Goal: Task Accomplishment & Management: Manage account settings

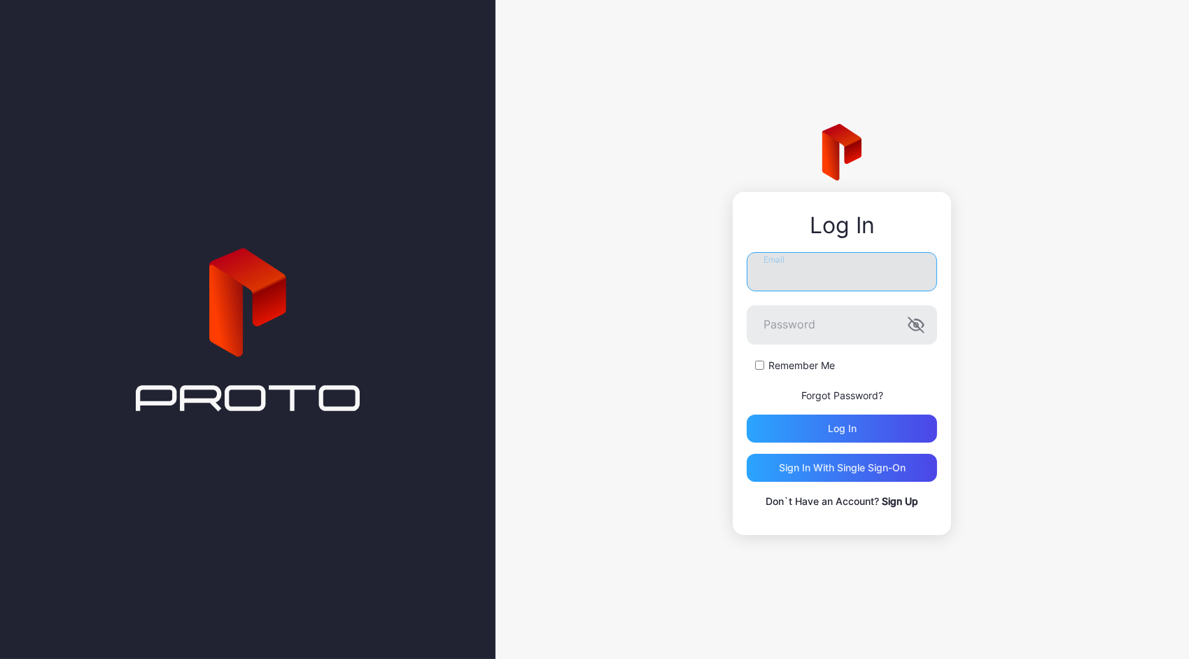
click at [833, 286] on input "Email" at bounding box center [842, 271] width 190 height 39
type input "**********"
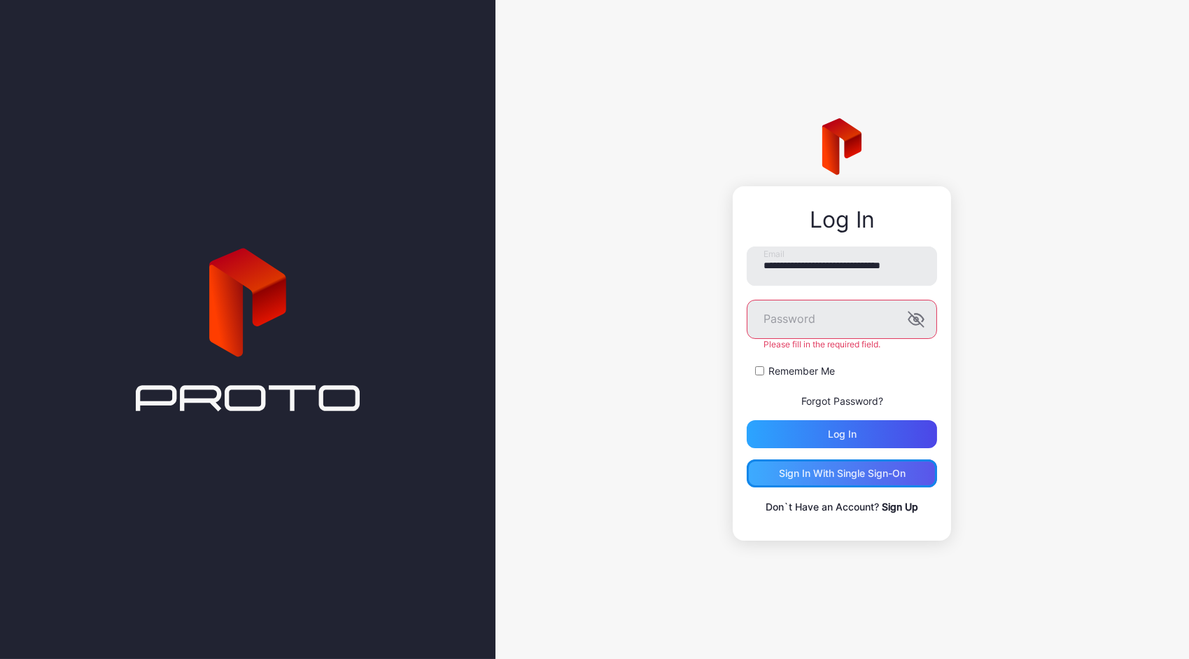
click at [857, 470] on div "Sign in With Single Sign-On" at bounding box center [842, 473] width 127 height 11
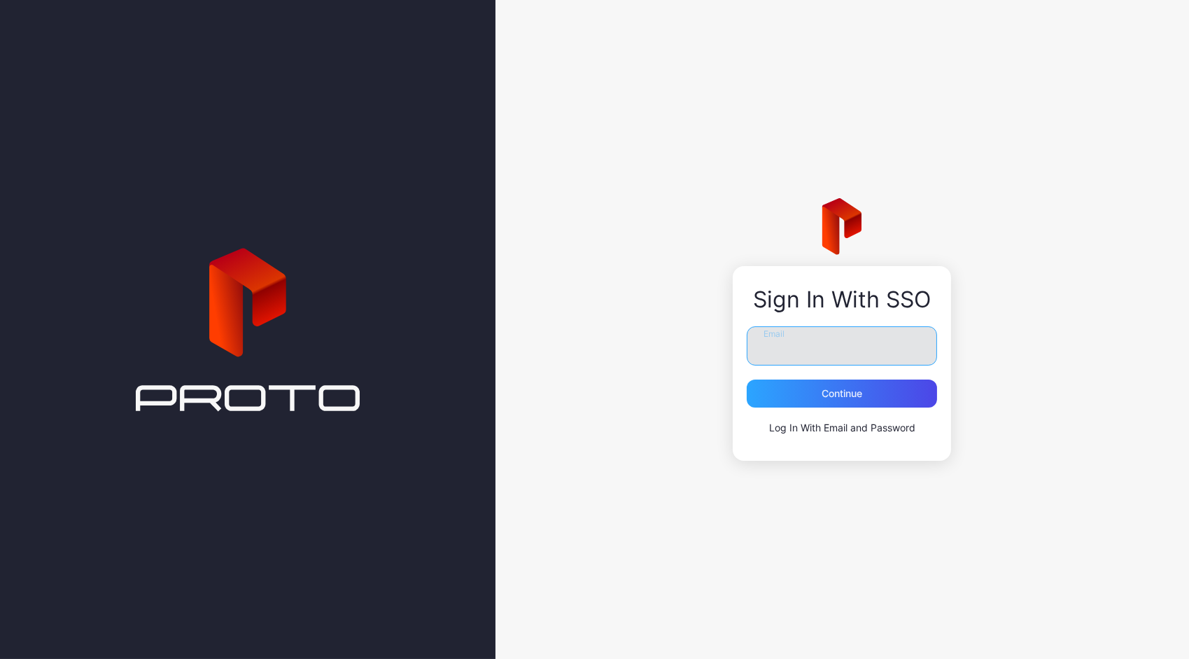
click at [790, 332] on input "Email" at bounding box center [842, 345] width 190 height 39
type input "**********"
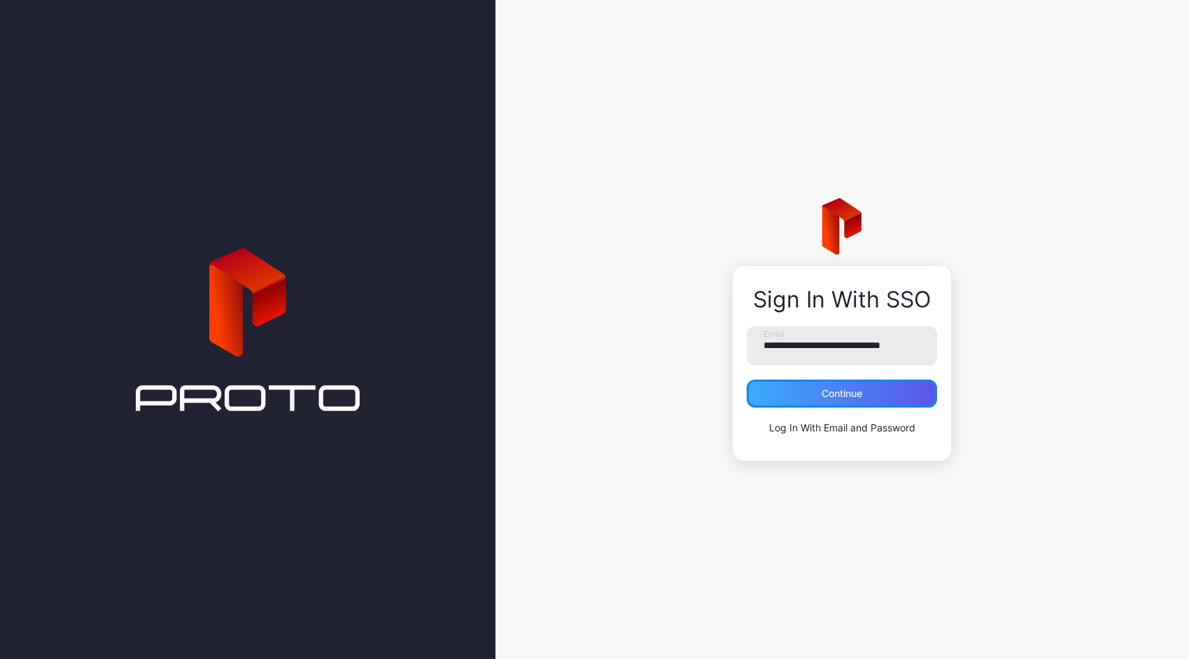
click at [827, 392] on div "Continue" at bounding box center [842, 393] width 41 height 11
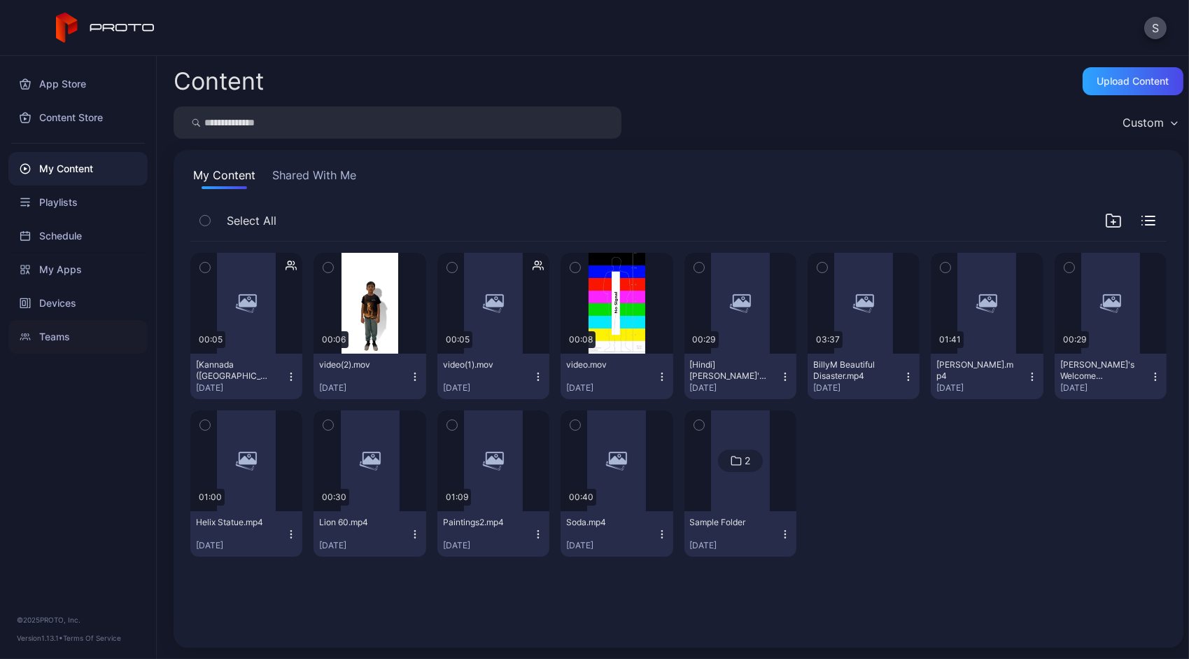
click at [63, 339] on div "Teams" at bounding box center [77, 337] width 139 height 34
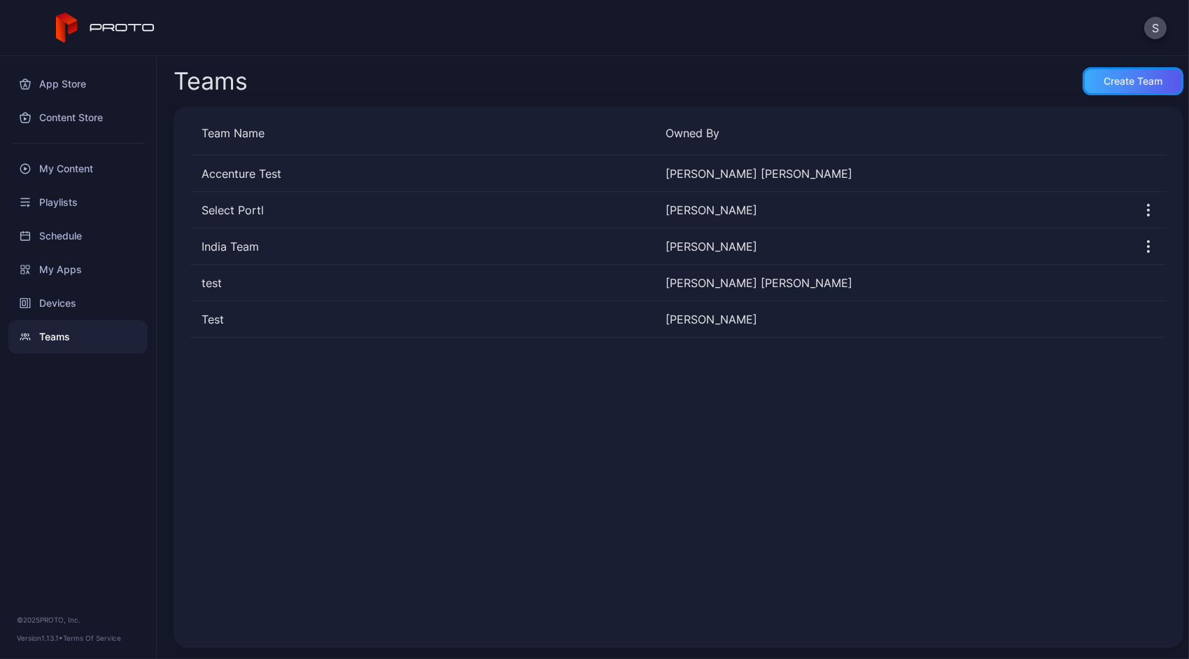
click at [1111, 80] on div "Create Team" at bounding box center [1133, 81] width 59 height 11
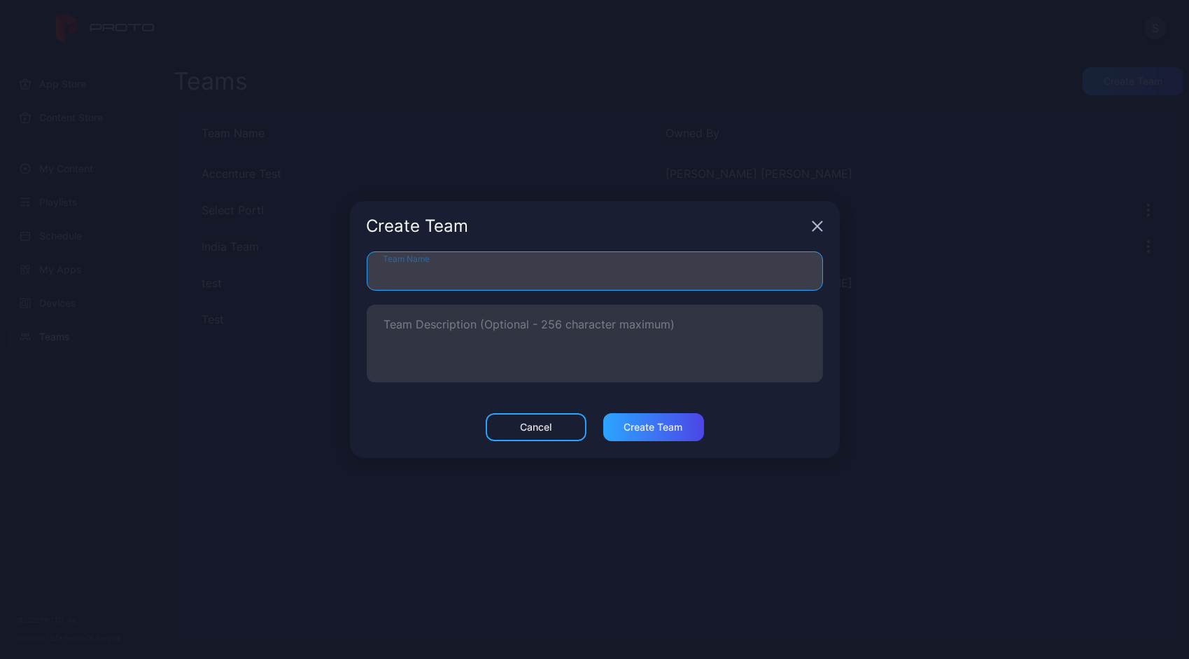
click at [500, 281] on input "Team Name" at bounding box center [595, 270] width 456 height 39
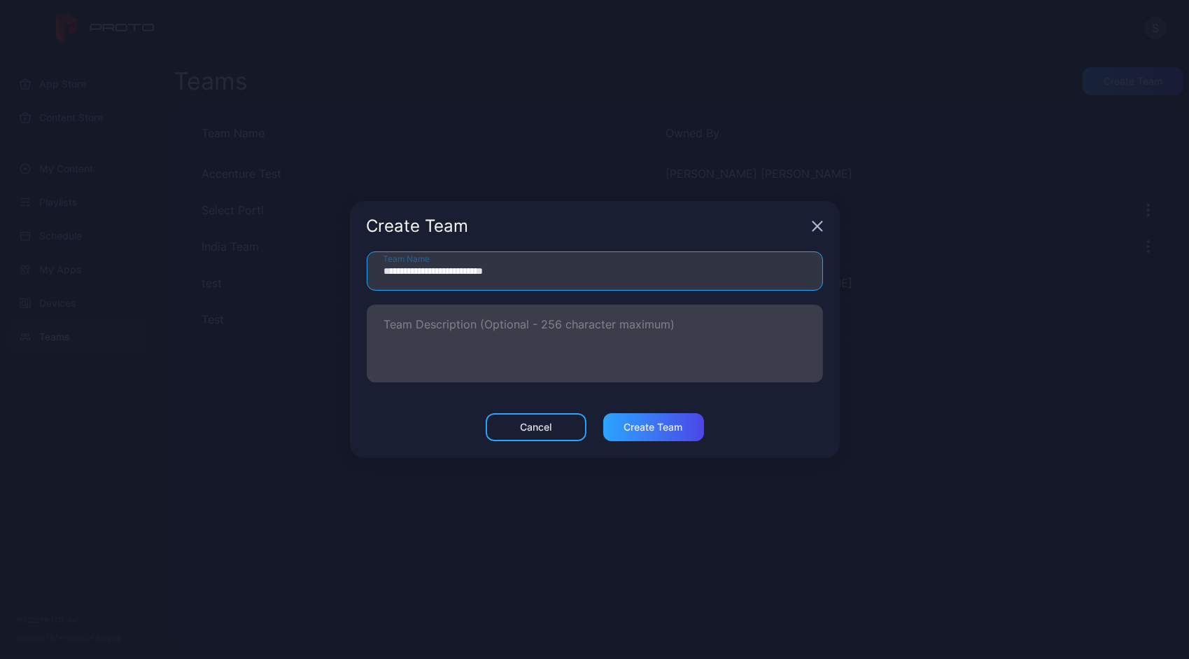
type input "**********"
click at [524, 326] on textarea "Team Description (Optional - 256 character maximum)" at bounding box center [594, 343] width 421 height 48
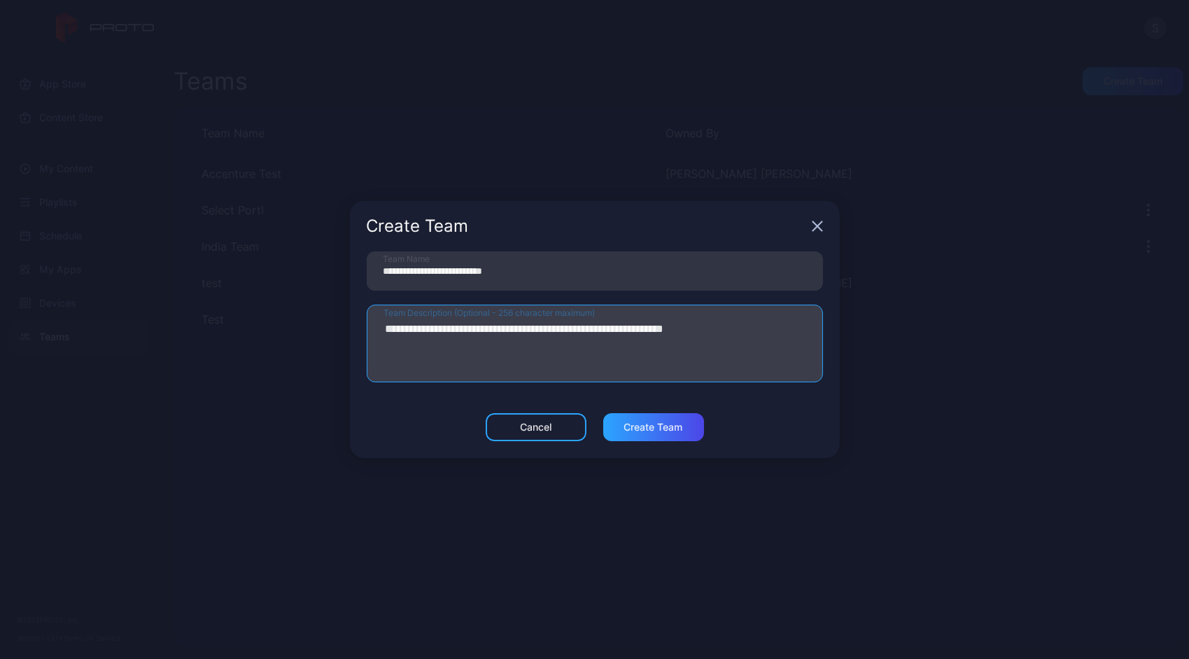
drag, startPoint x: 711, startPoint y: 332, endPoint x: 691, endPoint y: 331, distance: 20.3
click at [691, 331] on textarea "**********" at bounding box center [594, 343] width 421 height 48
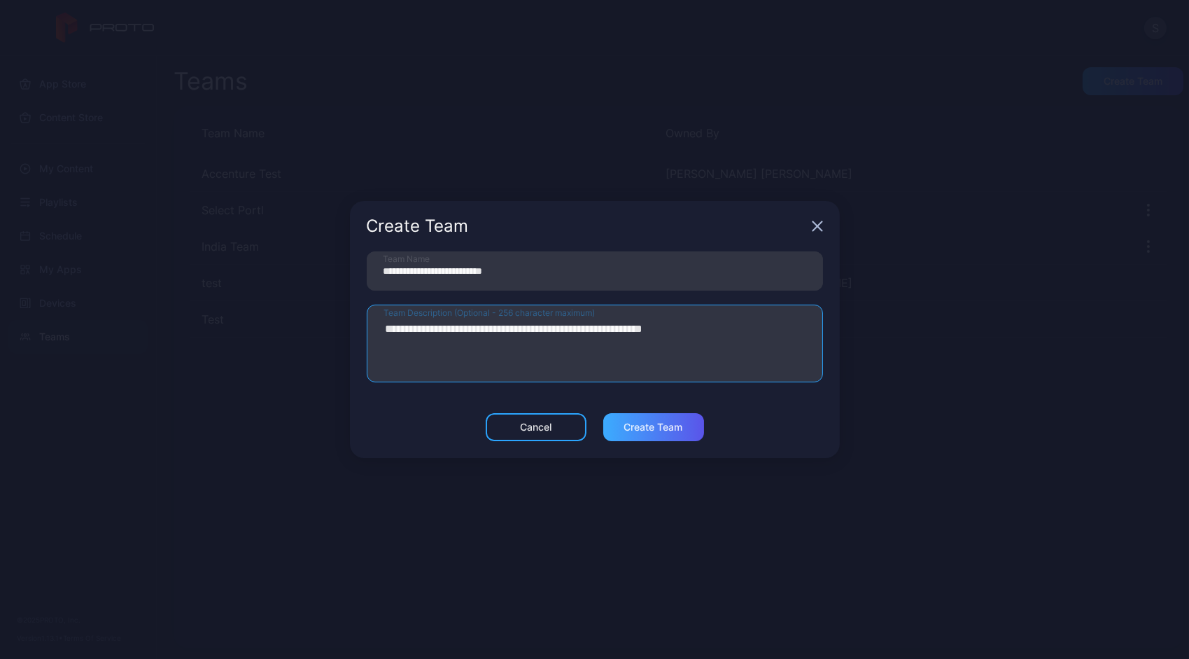
type textarea "**********"
click at [670, 419] on div "Create Team" at bounding box center [653, 427] width 101 height 28
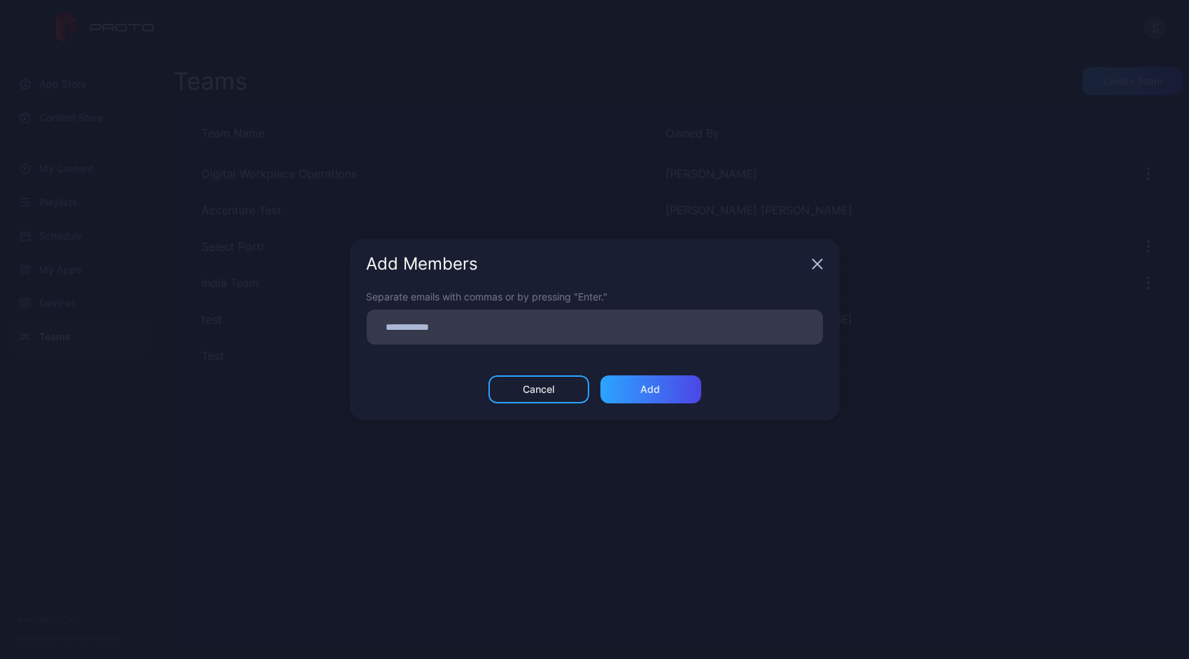
click at [439, 338] on div at bounding box center [599, 327] width 448 height 27
click at [431, 331] on input at bounding box center [595, 327] width 440 height 18
type input "**********"
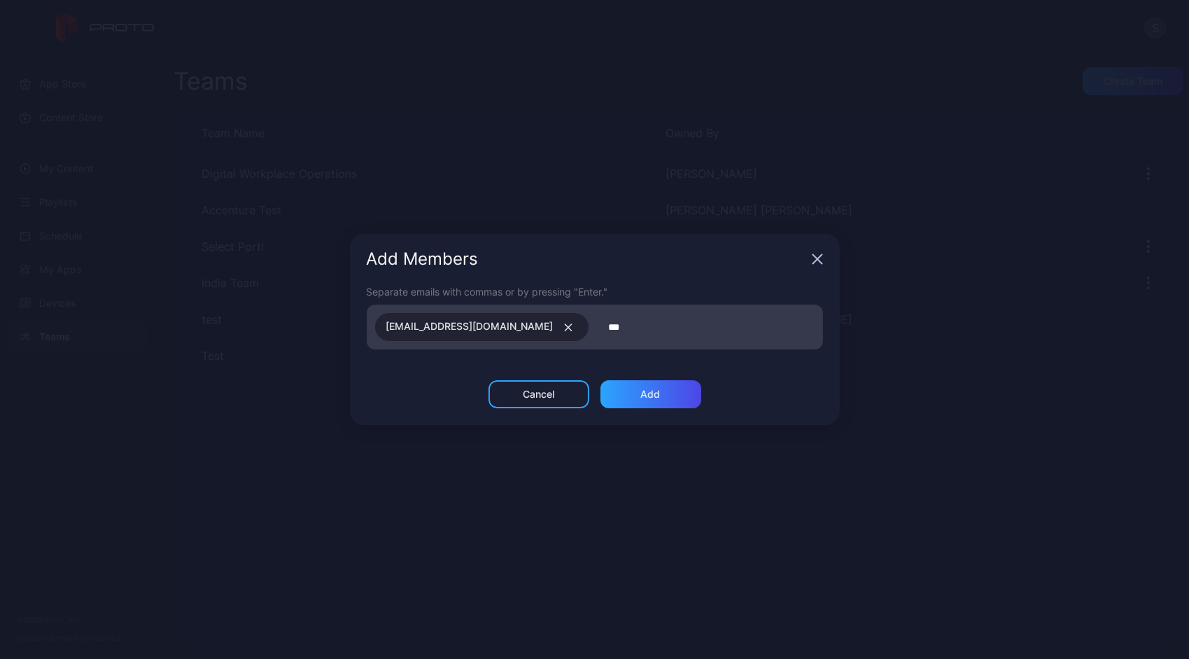
type input "*"
click at [647, 397] on div "Add" at bounding box center [651, 393] width 20 height 11
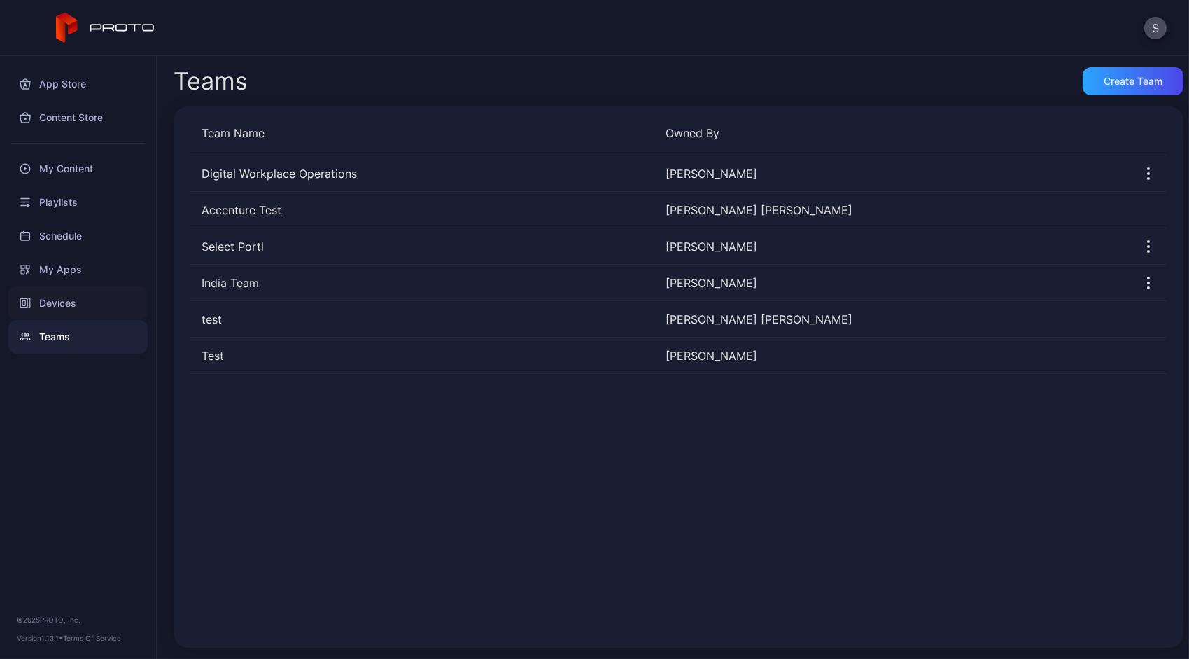
click at [55, 297] on div "Devices" at bounding box center [77, 303] width 139 height 34
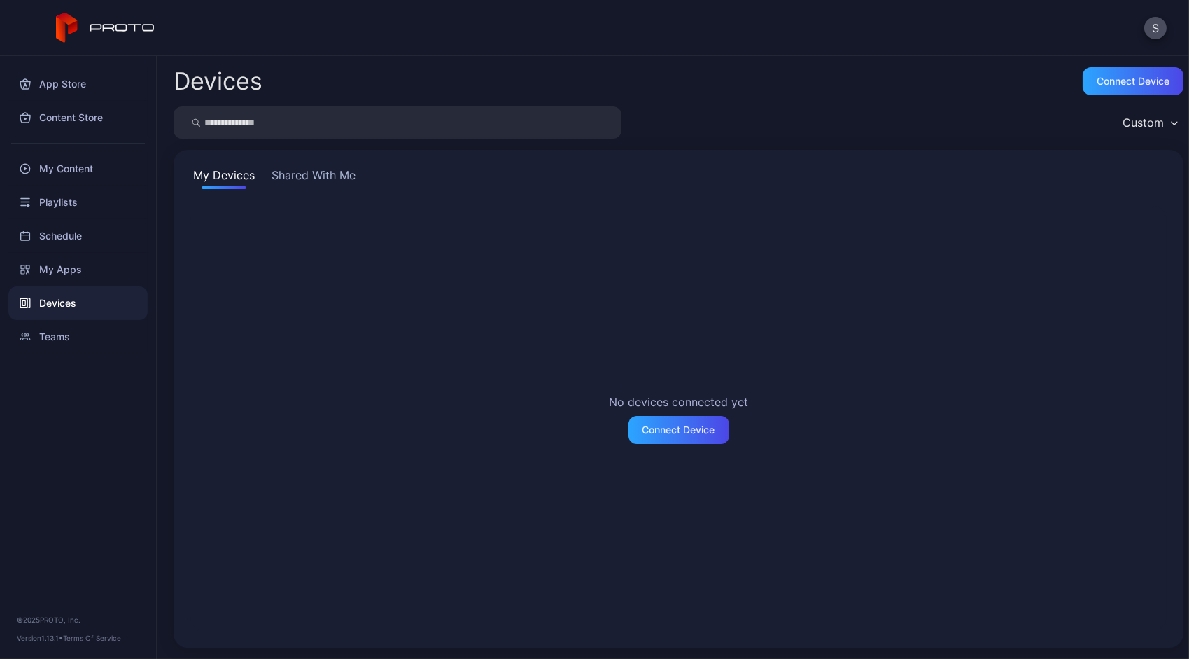
click at [323, 182] on button "Shared With Me" at bounding box center [314, 178] width 90 height 22
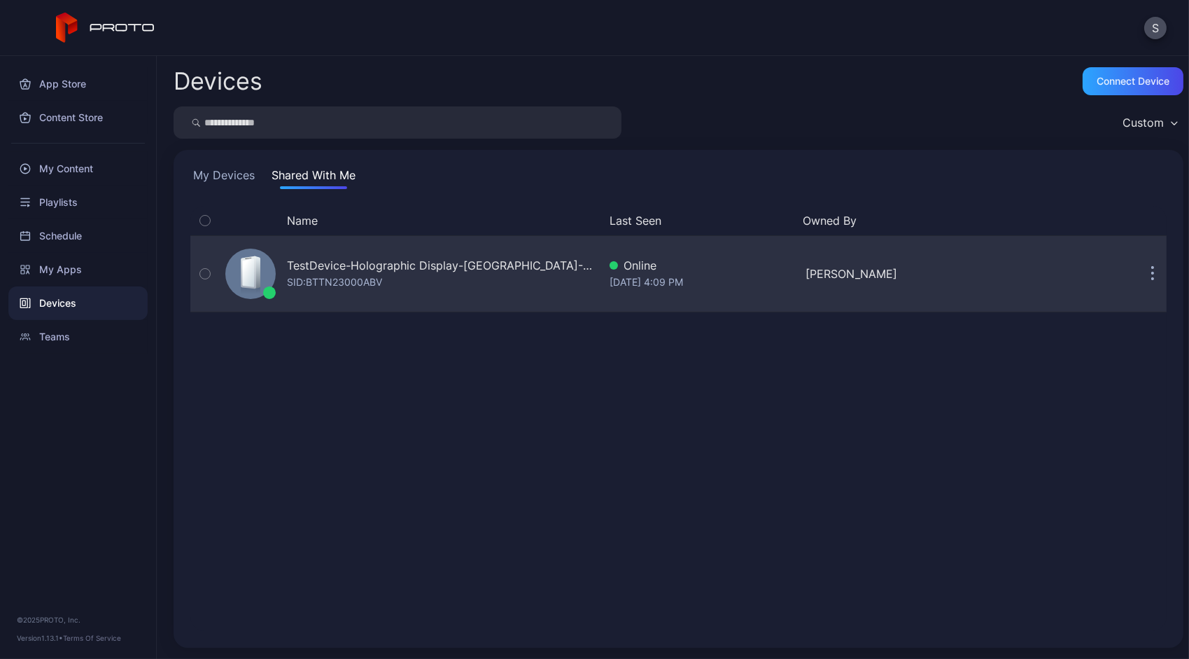
click at [1151, 272] on icon "button" at bounding box center [1152, 274] width 3 height 16
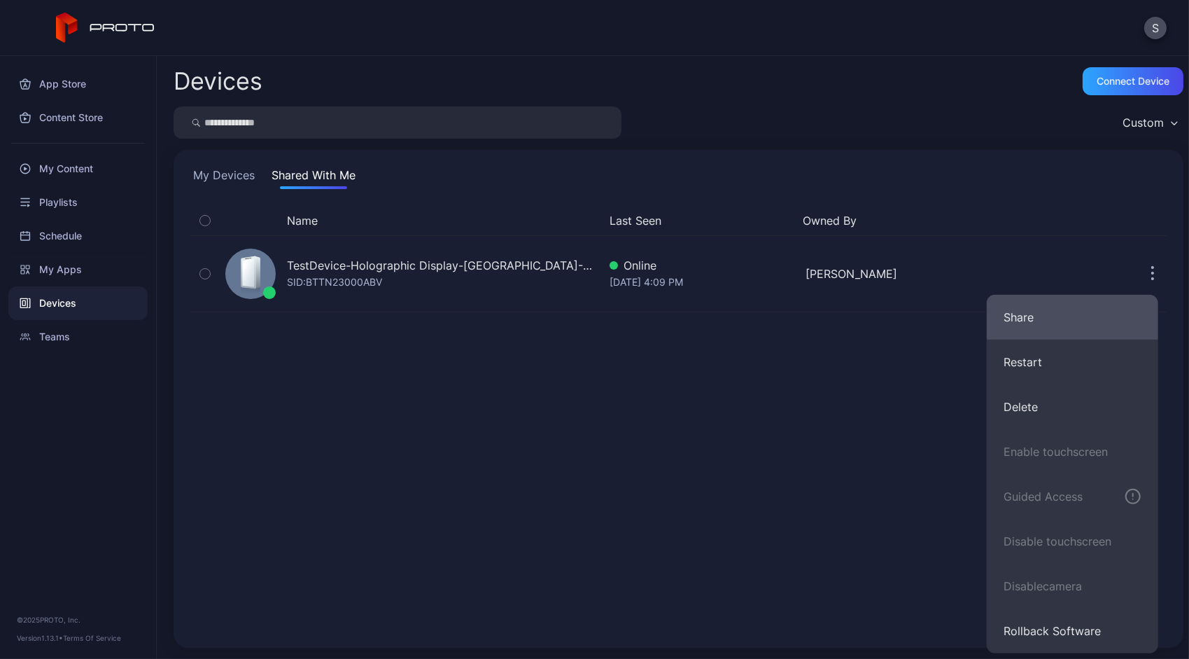
click at [1039, 325] on button "Share" at bounding box center [1072, 317] width 171 height 45
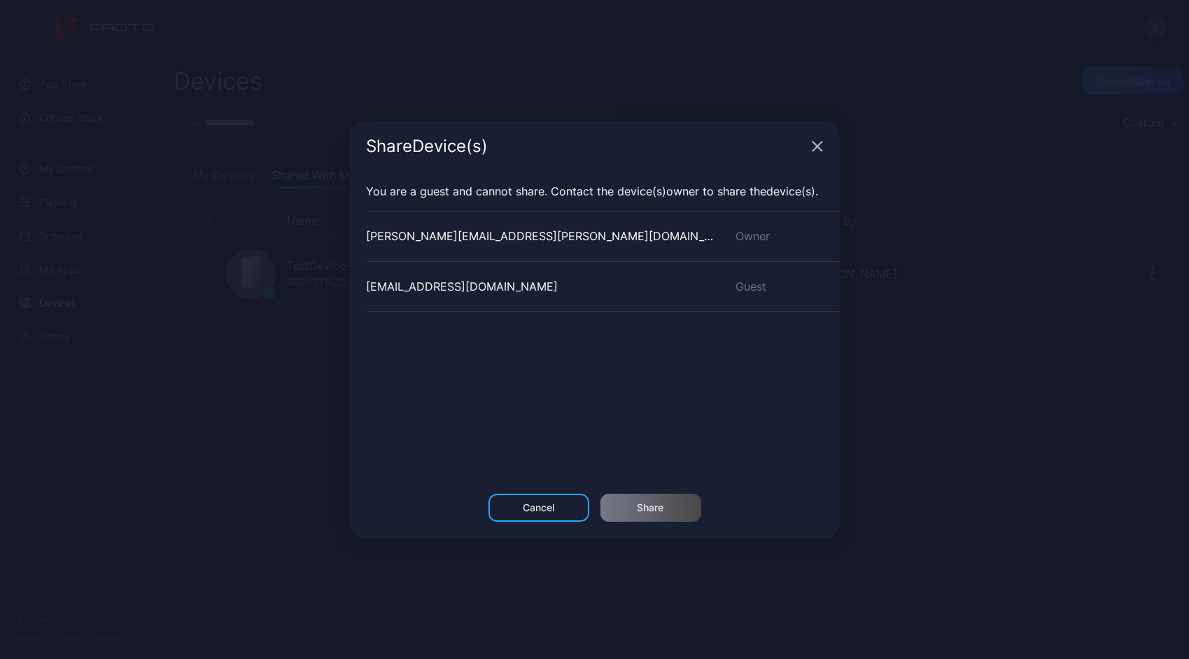
click at [814, 147] on icon "button" at bounding box center [817, 146] width 11 height 11
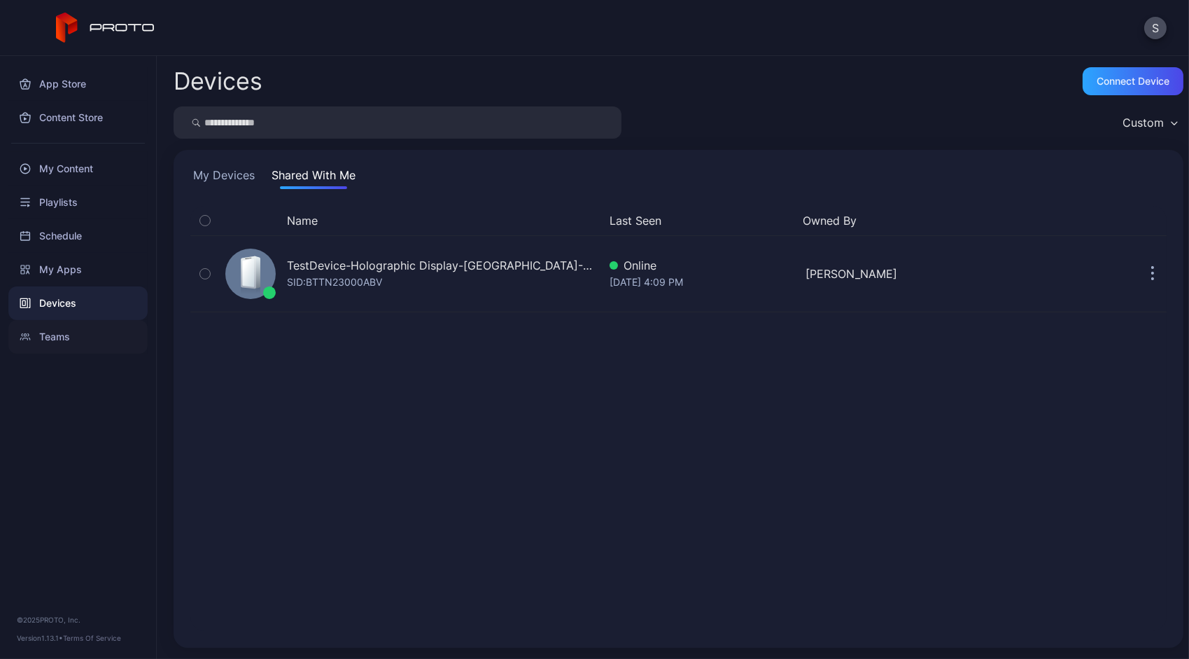
click at [75, 340] on div "Teams" at bounding box center [77, 337] width 139 height 34
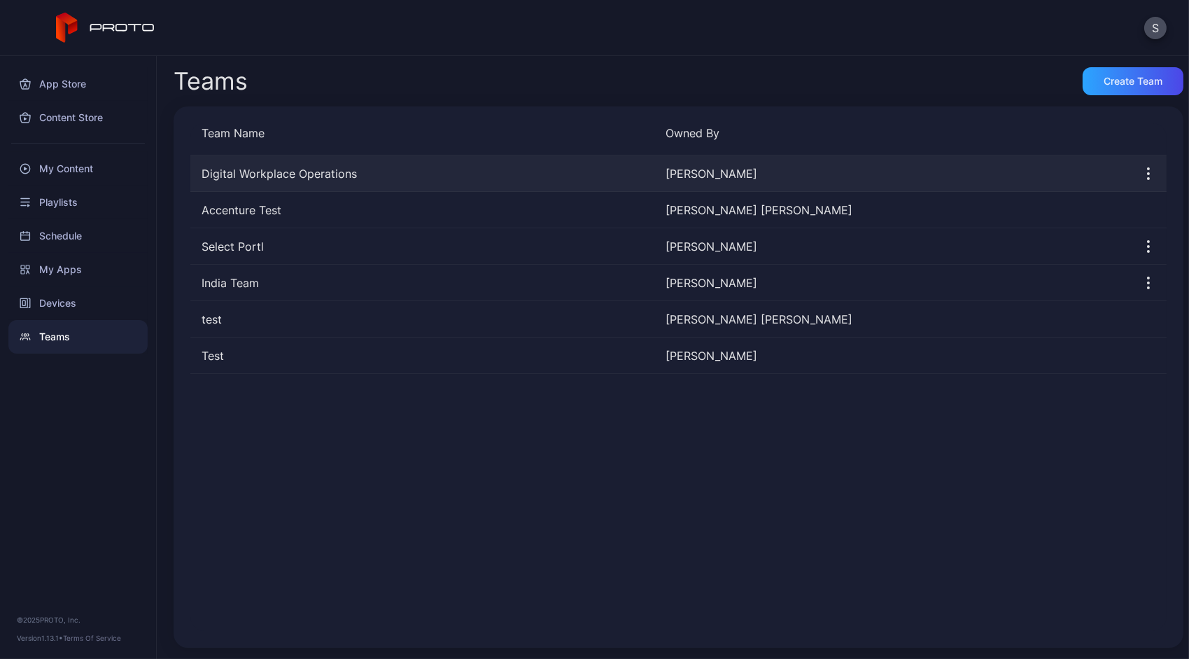
click at [1140, 174] on icon "button" at bounding box center [1148, 173] width 17 height 17
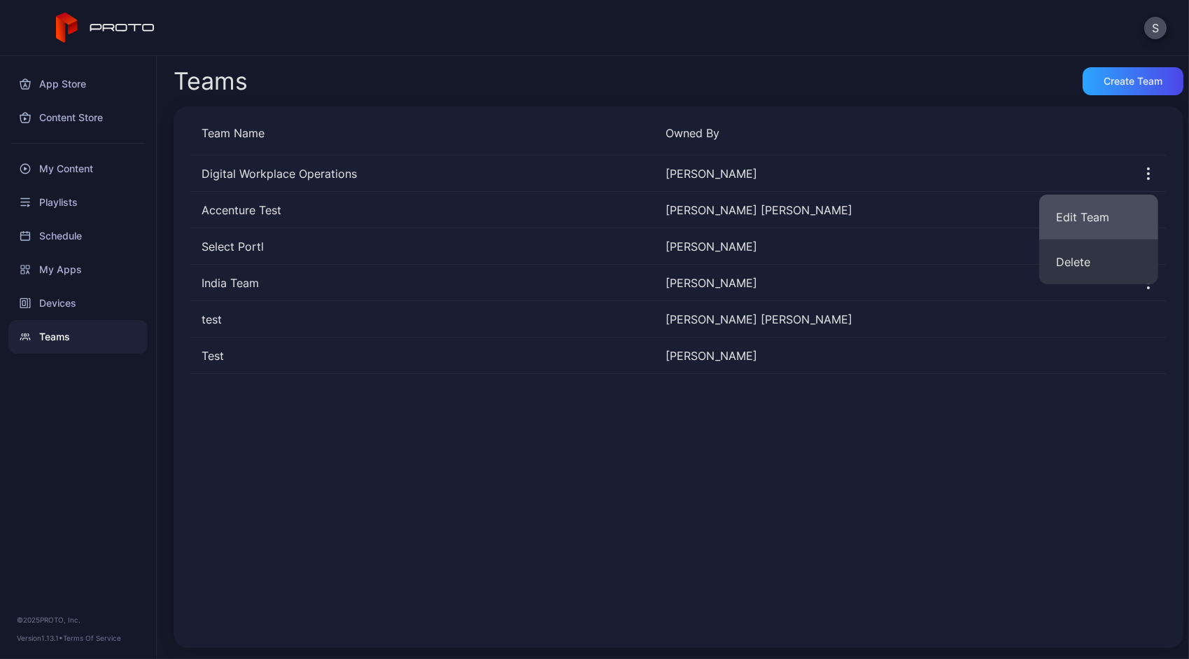
click at [1115, 210] on button "Edit Team" at bounding box center [1098, 217] width 119 height 45
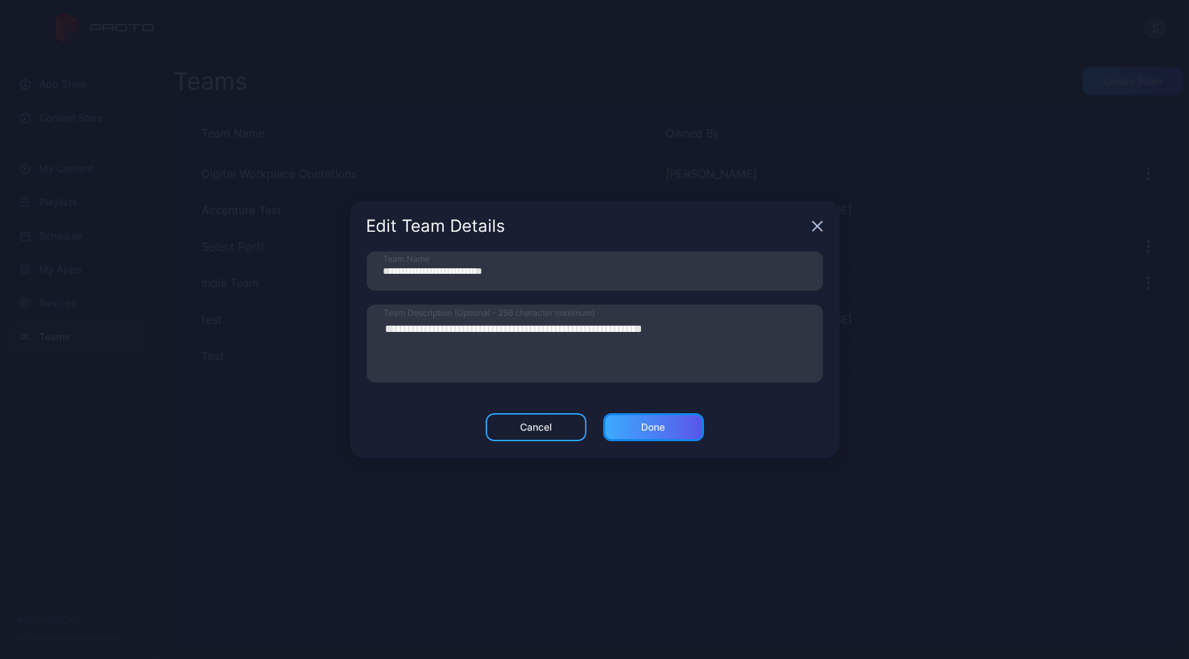
click at [680, 422] on div "Done" at bounding box center [653, 427] width 101 height 28
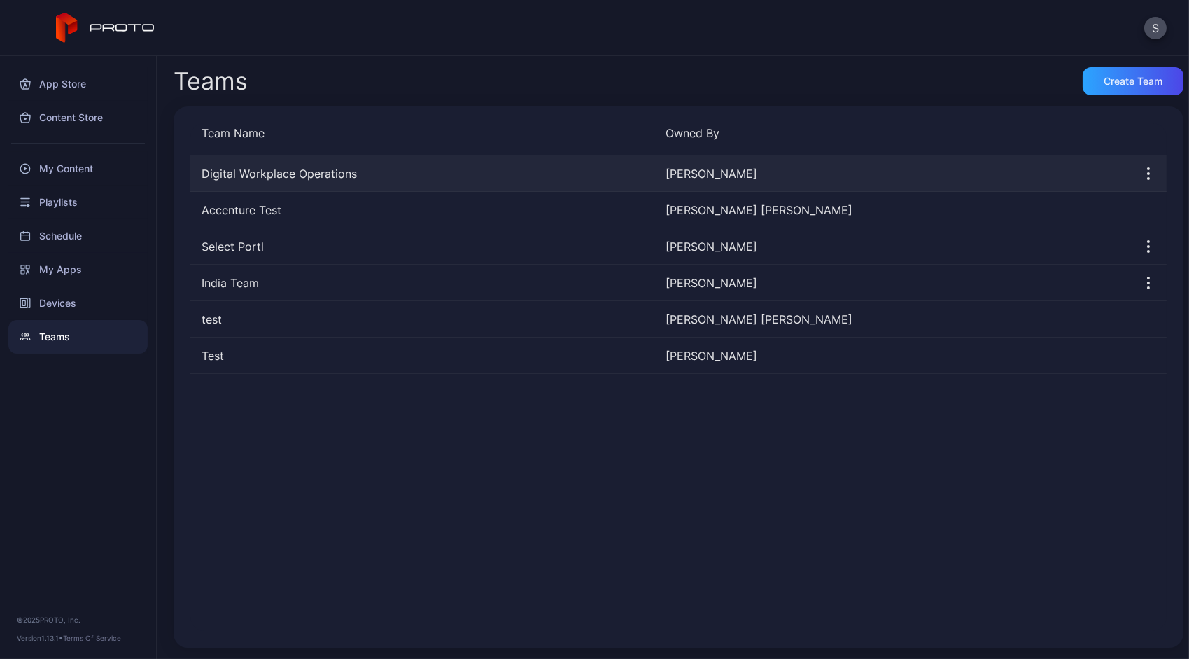
click at [1140, 174] on icon "button" at bounding box center [1148, 173] width 17 height 17
click at [456, 164] on div "Digital Workplace Operations [PERSON_NAME]" at bounding box center [678, 173] width 976 height 36
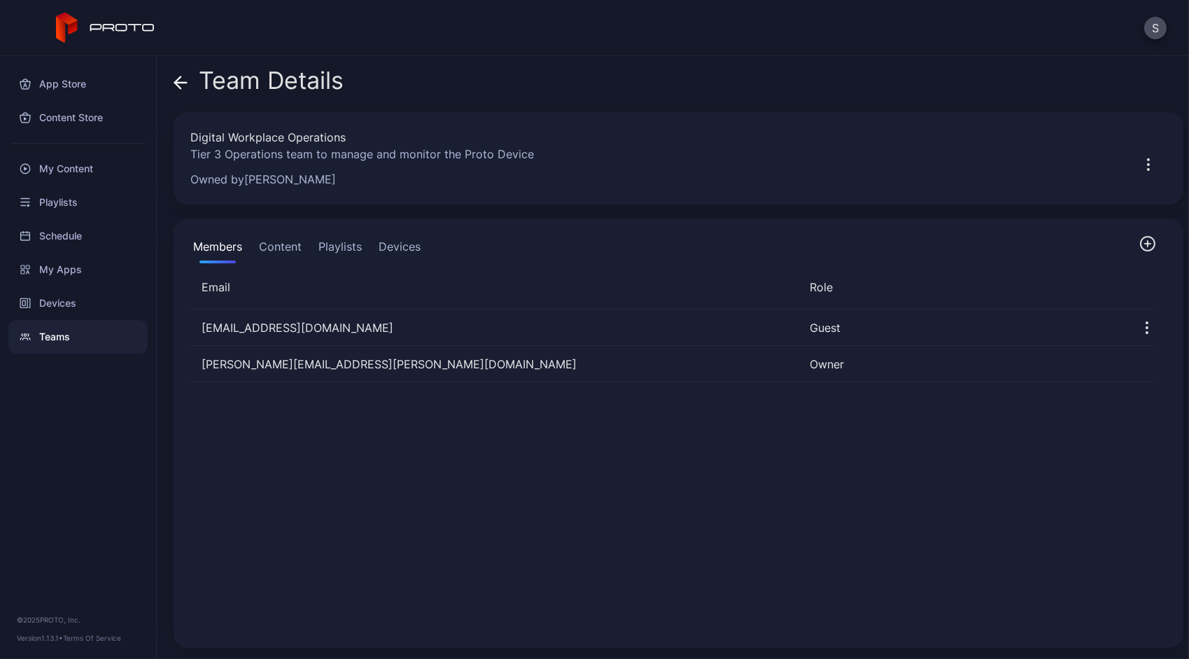
click at [1141, 250] on icon "button" at bounding box center [1148, 244] width 14 height 14
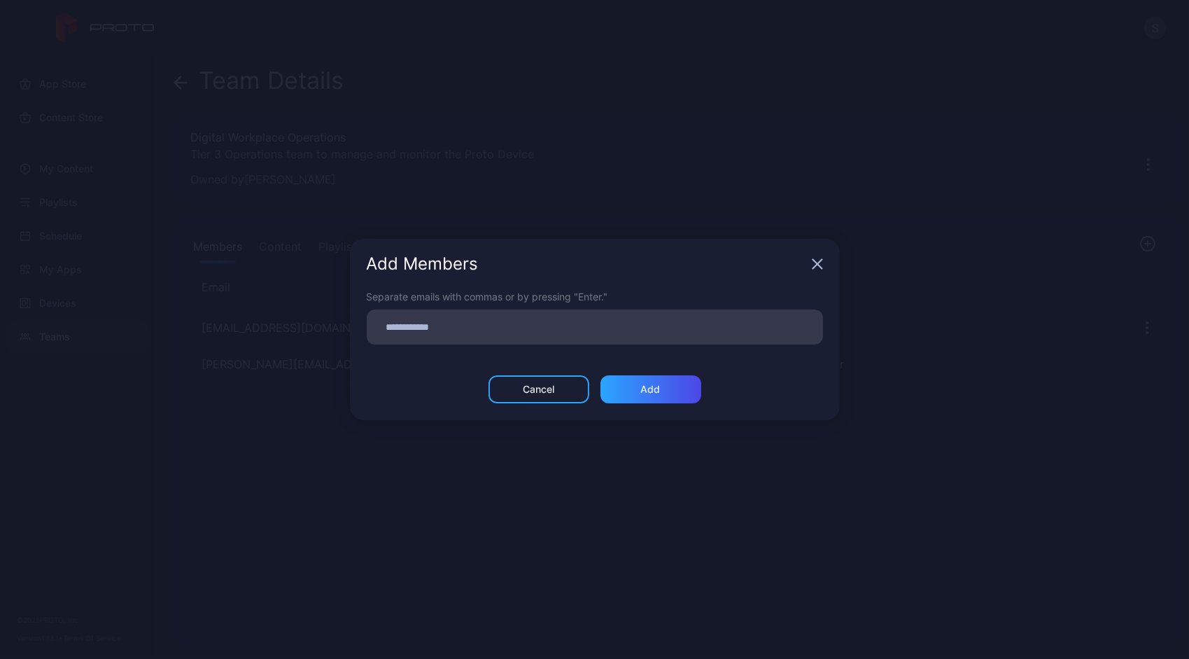
click at [479, 328] on input at bounding box center [595, 327] width 440 height 18
type input "*****"
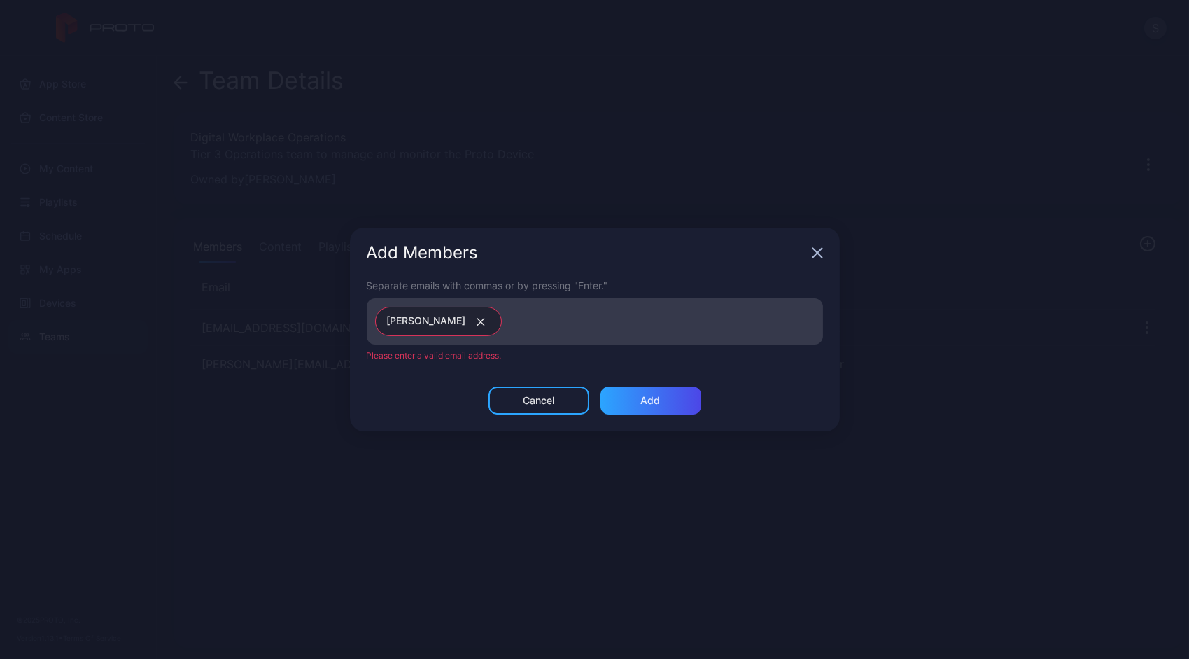
click at [520, 326] on input at bounding box center [662, 321] width 304 height 18
click at [476, 324] on icon "button" at bounding box center [481, 322] width 10 height 8
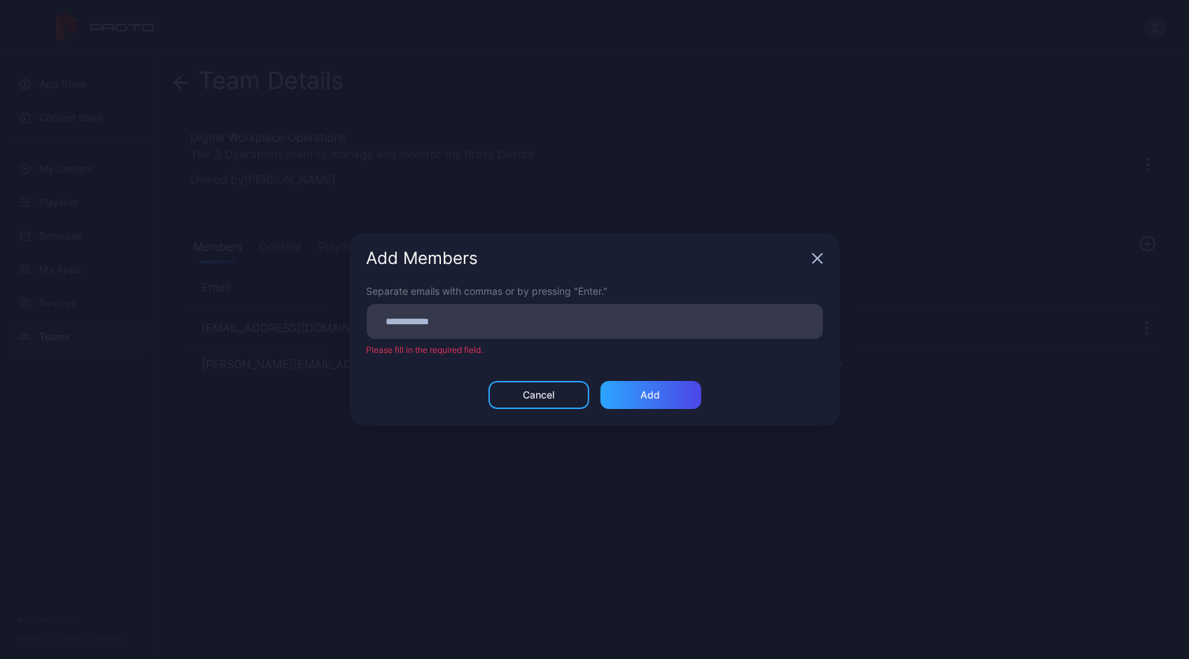
paste input
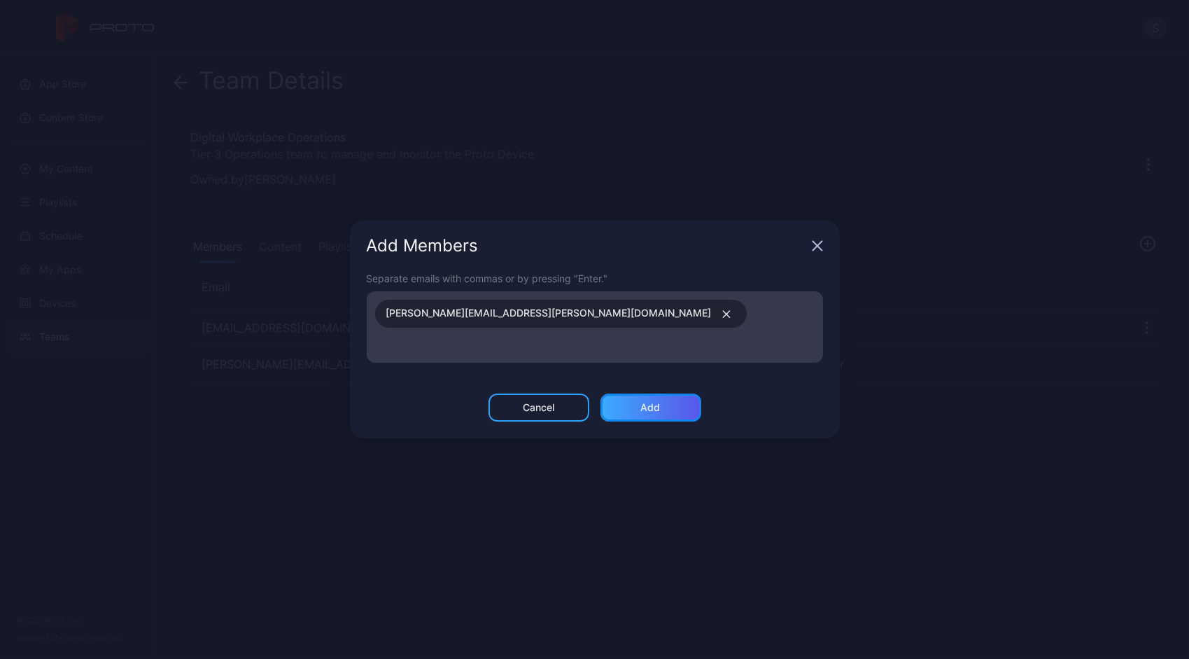
click at [636, 394] on div "Add" at bounding box center [651, 407] width 101 height 28
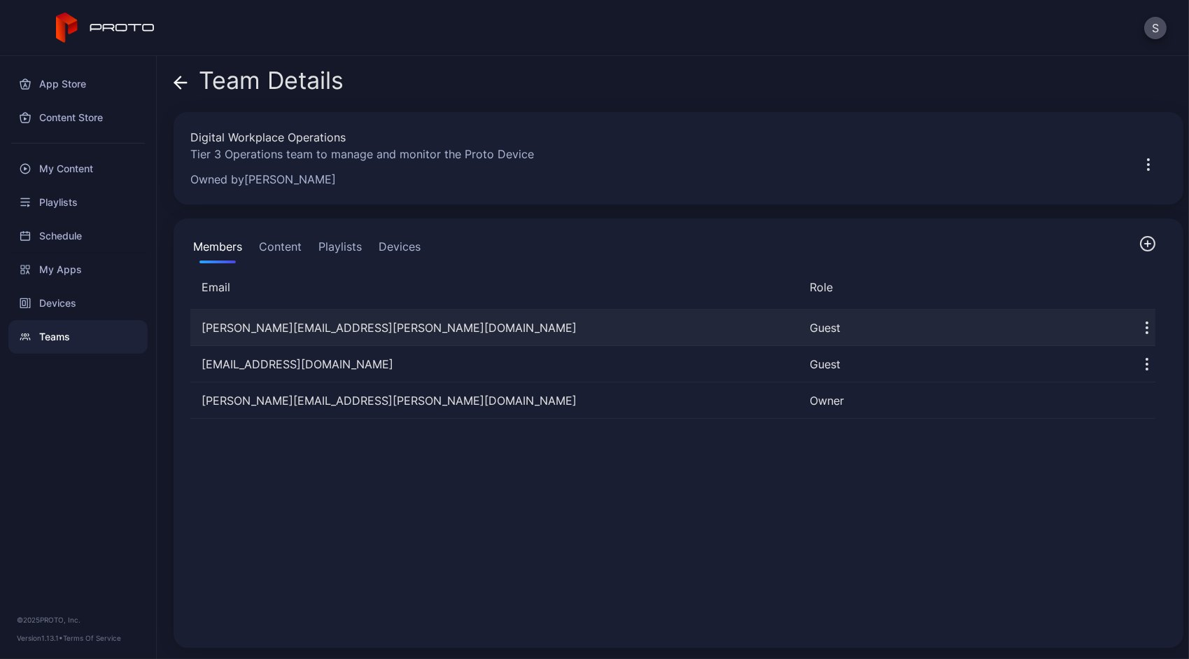
click at [1139, 329] on icon "button" at bounding box center [1147, 327] width 17 height 17
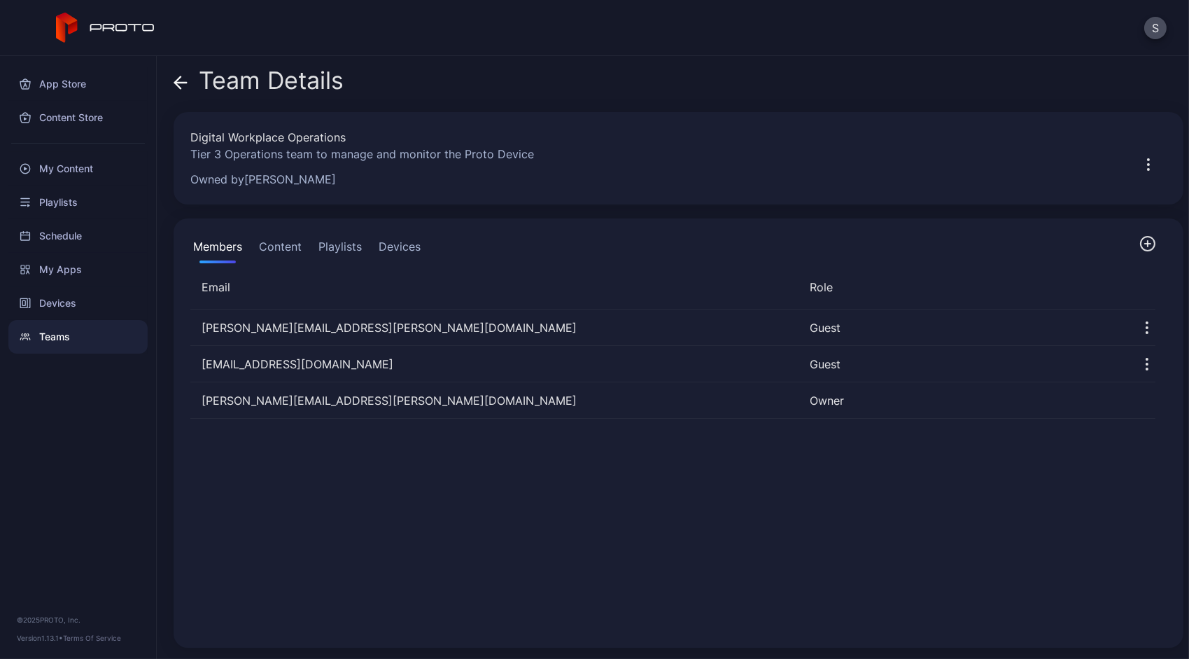
click at [286, 251] on button "Content" at bounding box center [280, 249] width 48 height 28
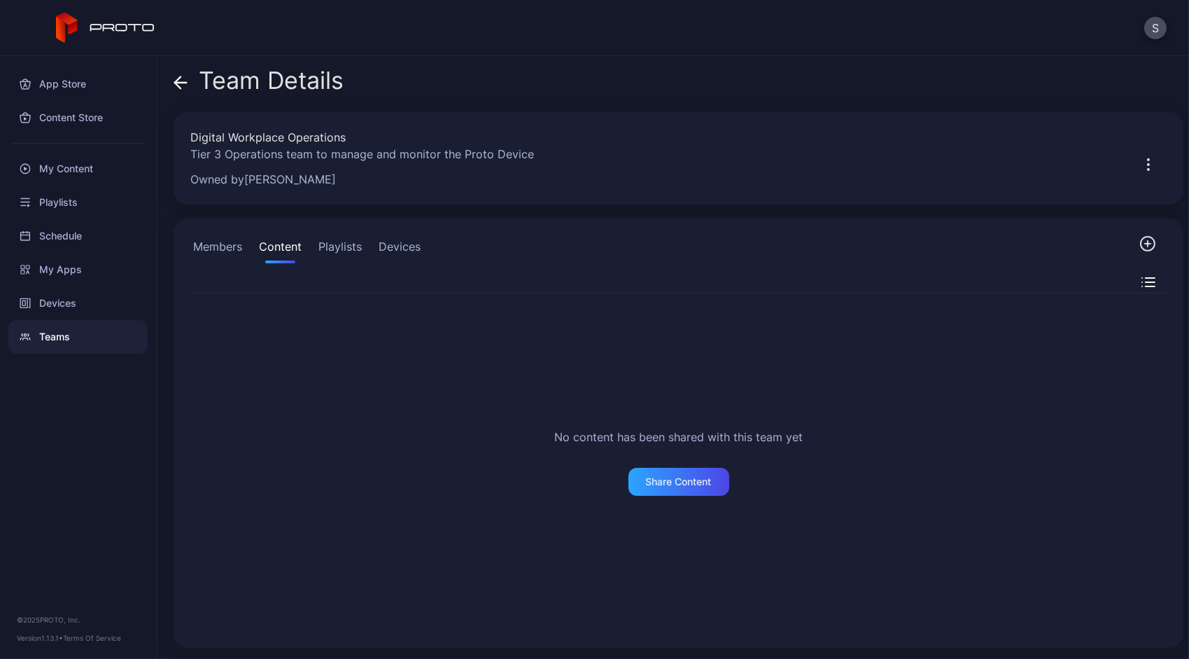
click at [345, 256] on button "Playlists" at bounding box center [340, 249] width 49 height 28
click at [378, 253] on button "Devices" at bounding box center [400, 249] width 48 height 28
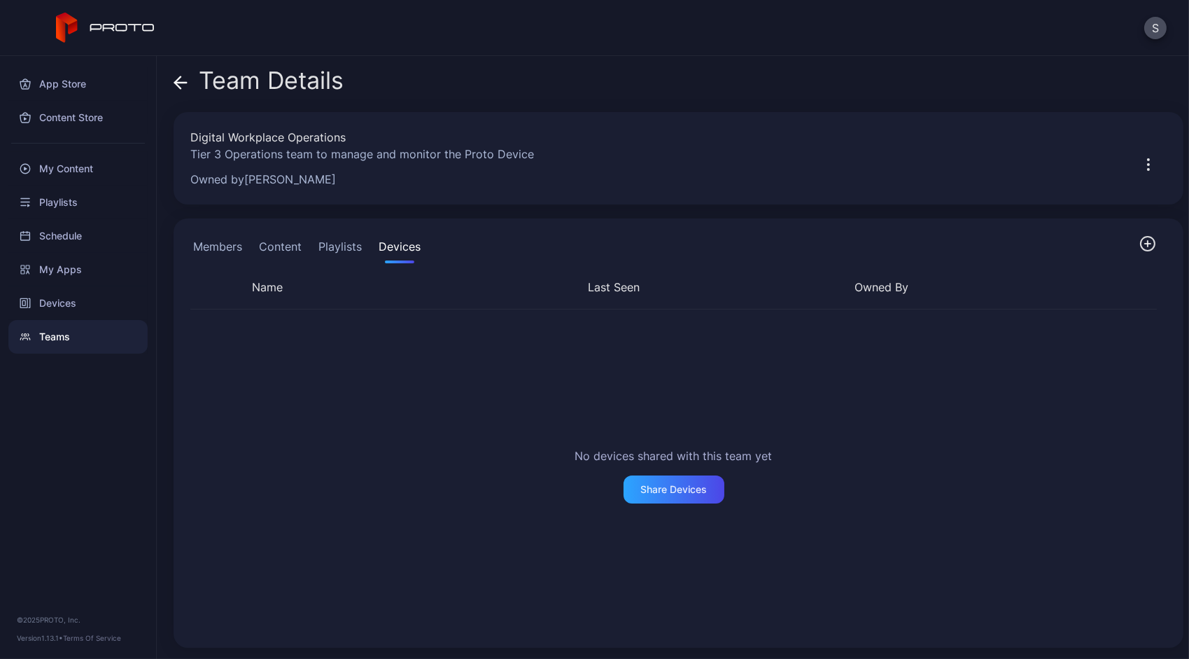
click at [322, 248] on button "Playlists" at bounding box center [340, 249] width 49 height 28
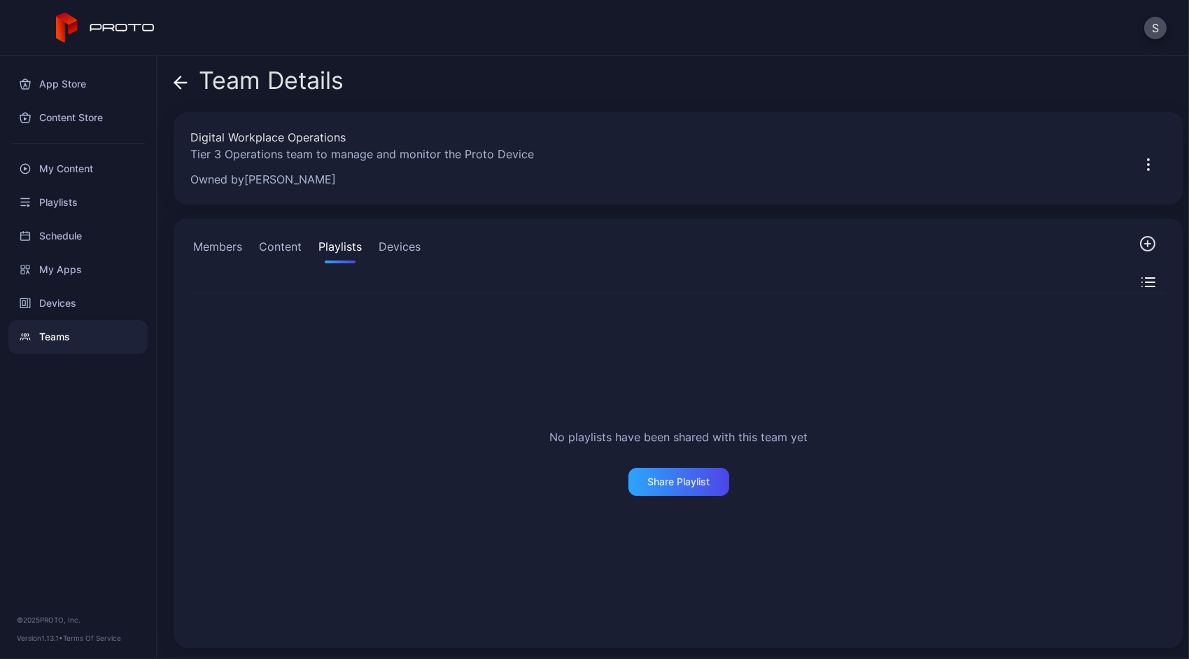
click at [293, 242] on button "Content" at bounding box center [280, 249] width 48 height 28
click at [210, 237] on button "Members" at bounding box center [217, 249] width 55 height 28
